Goal: Information Seeking & Learning: Learn about a topic

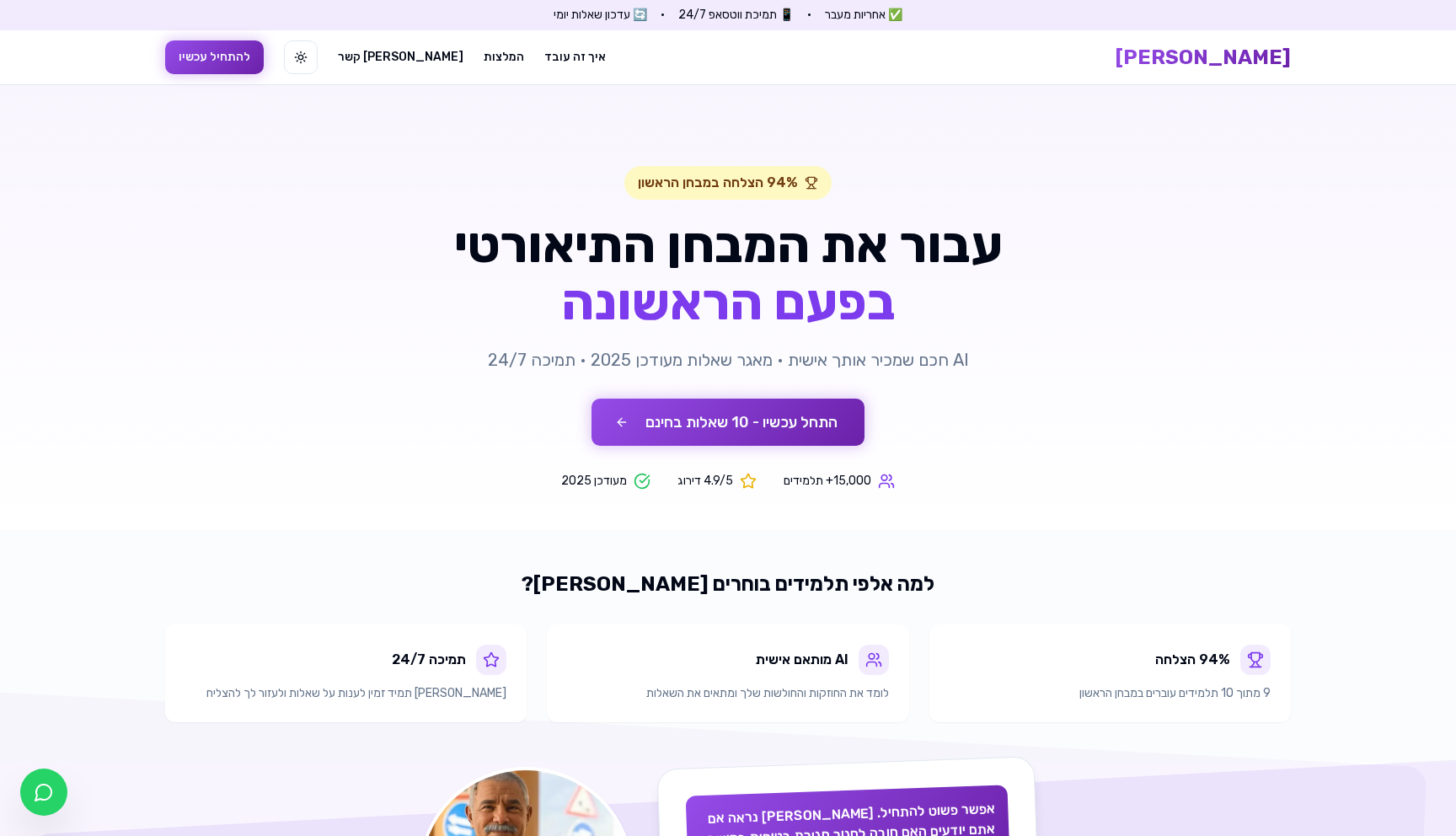
click at [735, 424] on button "התחל עכשיו - 10 שאלות בחינם" at bounding box center [728, 421] width 273 height 47
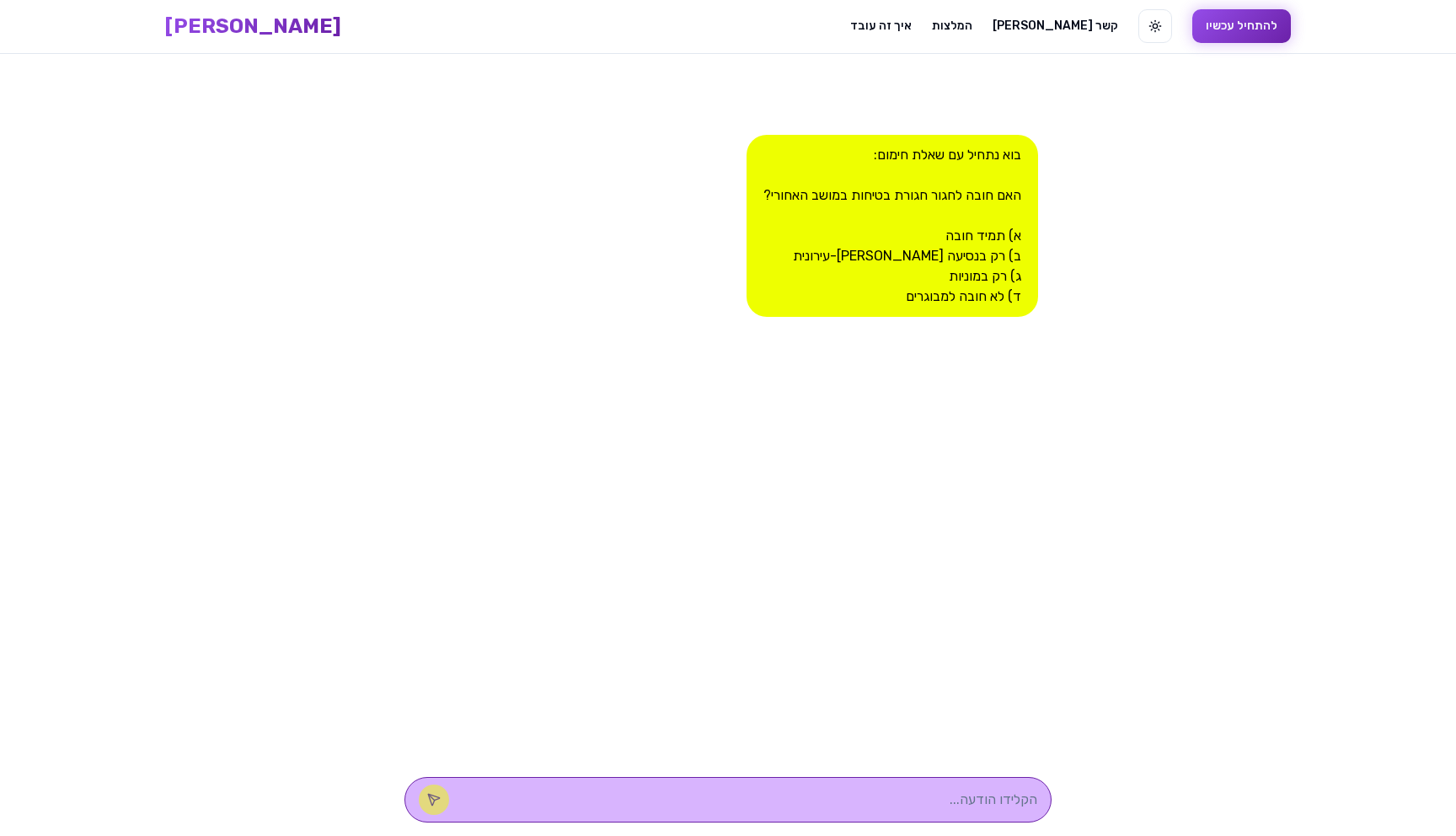
click at [809, 796] on textarea at bounding box center [752, 800] width 572 height 20
type textarea "c"
